Goal: Task Accomplishment & Management: Manage account settings

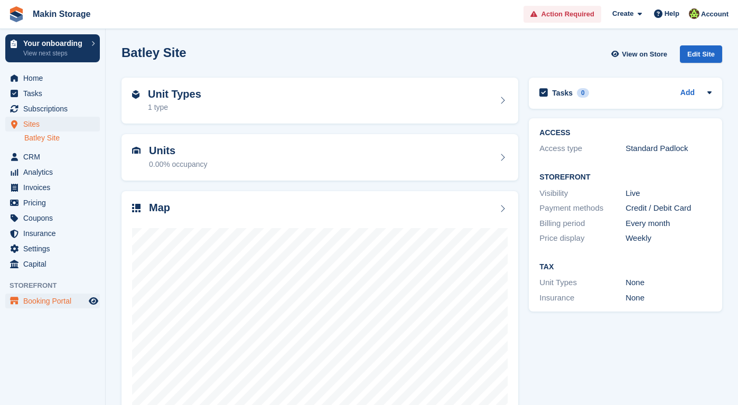
click at [58, 299] on span "Booking Portal" at bounding box center [54, 301] width 63 height 15
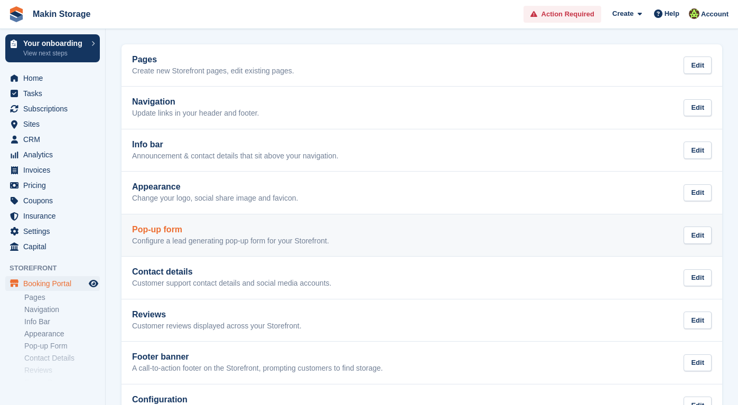
scroll to position [35, 0]
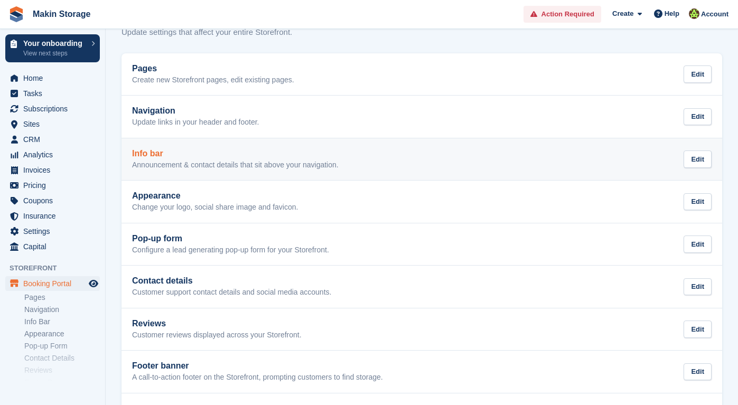
click at [210, 163] on p "Announcement & contact details that sit above your navigation." at bounding box center [235, 166] width 206 height 10
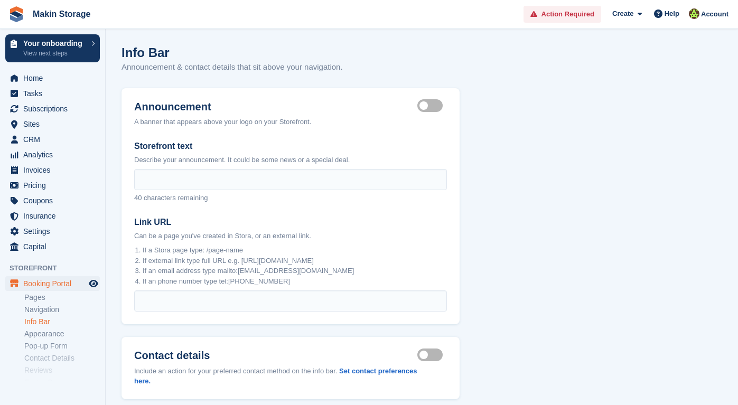
scroll to position [35, 0]
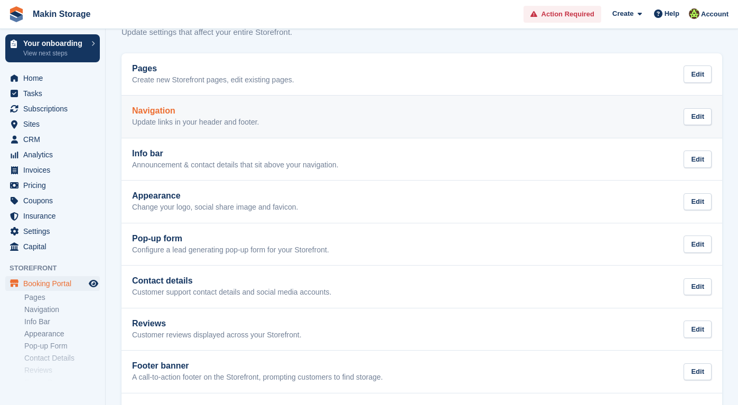
click at [171, 118] on p "Update links in your header and footer." at bounding box center [195, 123] width 127 height 10
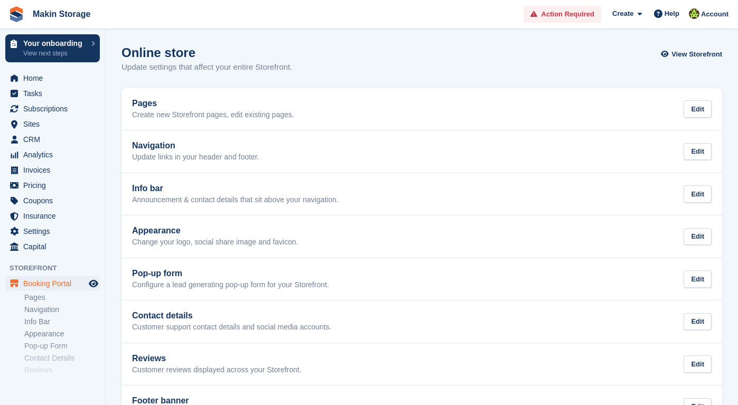
scroll to position [35, 0]
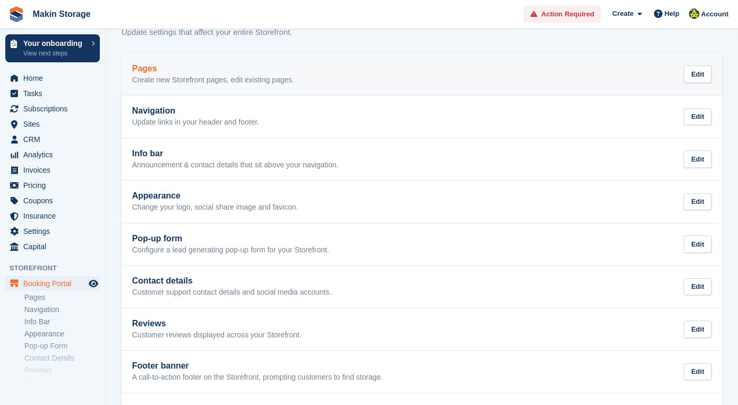
click at [205, 86] on link "Pages Create new Storefront pages, edit existing pages. Edit" at bounding box center [421, 74] width 600 height 42
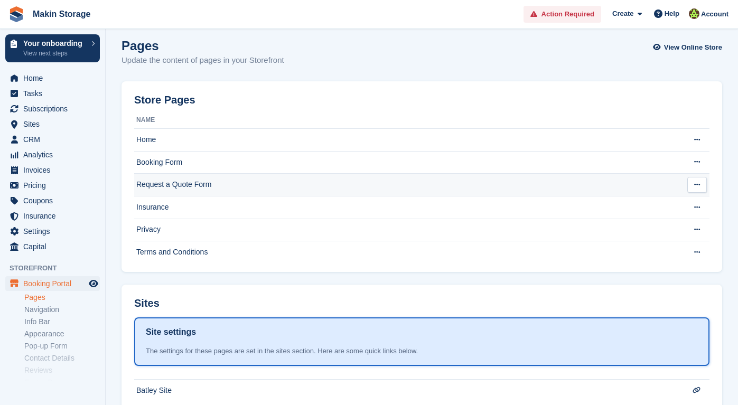
scroll to position [16, 0]
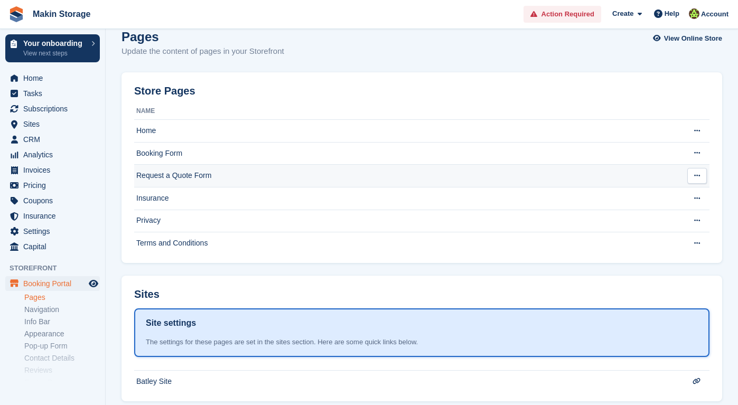
click at [244, 180] on td "Request a Quote Form" at bounding box center [407, 176] width 547 height 23
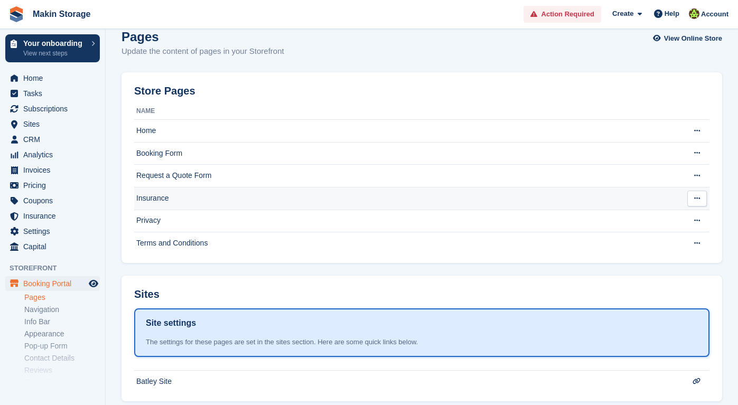
click at [247, 191] on td "Insurance" at bounding box center [407, 198] width 547 height 23
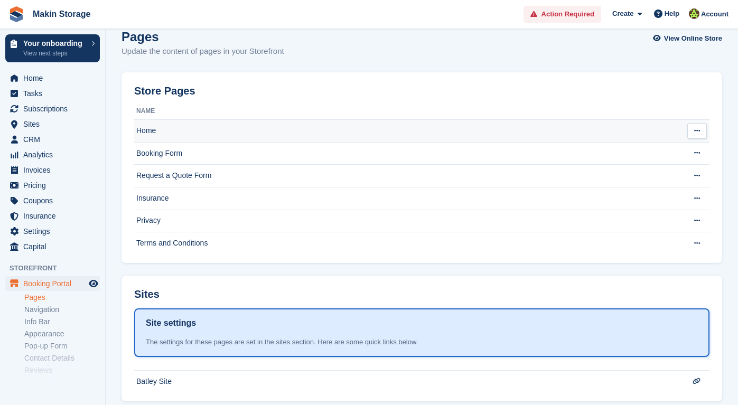
click at [215, 131] on td "Home" at bounding box center [407, 131] width 547 height 23
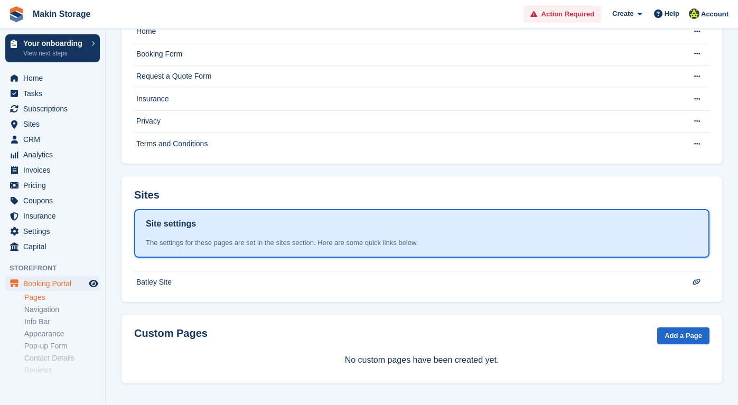
scroll to position [115, 0]
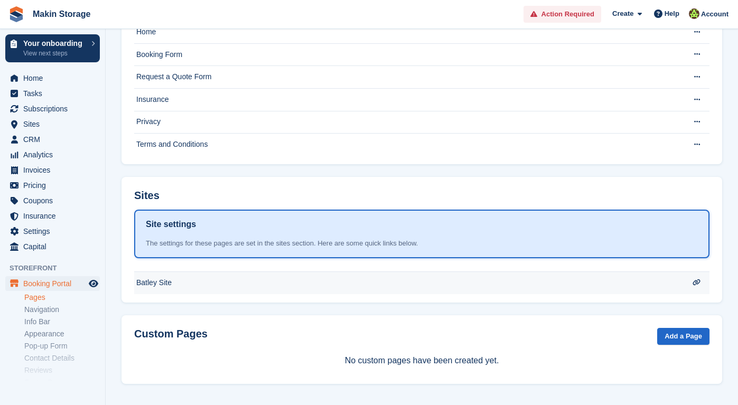
click at [227, 44] on td "Batley Site" at bounding box center [407, 32] width 547 height 23
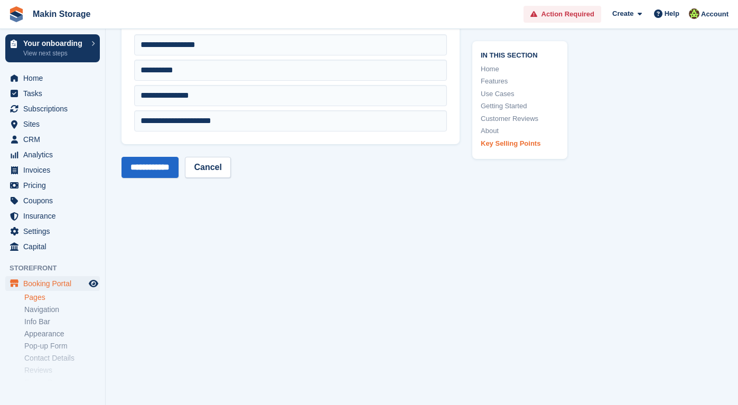
scroll to position [1494, 0]
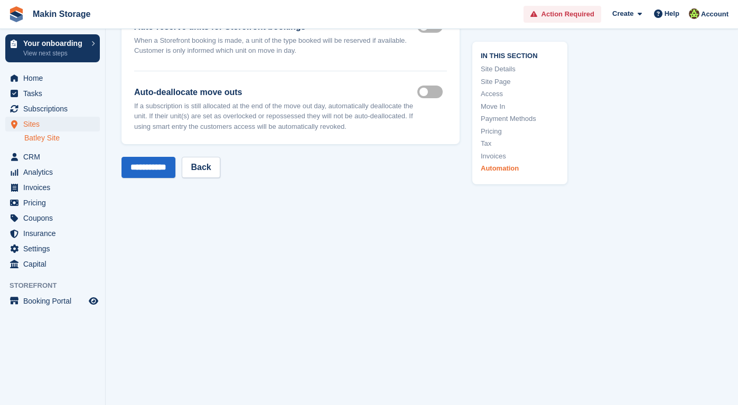
scroll to position [4859, 0]
click at [91, 305] on span "Preview store" at bounding box center [93, 301] width 13 height 13
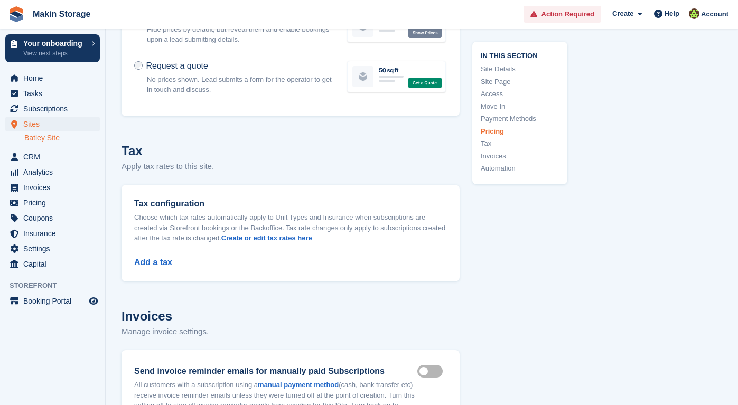
scroll to position [4350, 0]
